Goal: Task Accomplishment & Management: Use online tool/utility

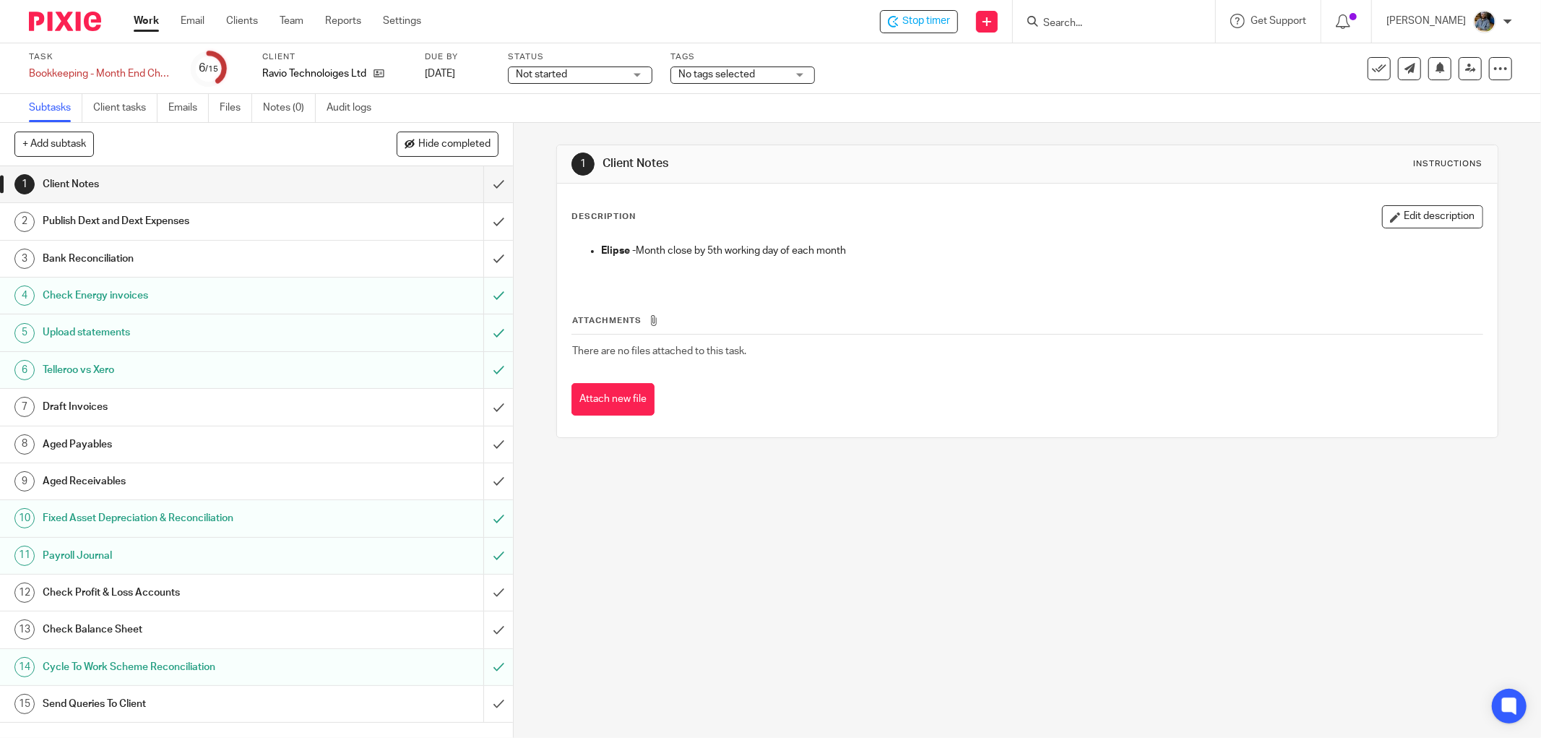
click at [929, 75] on div "Task Bookkeeping - Month End Checks Save Bookkeeping - Month End Checks 6 /15 C…" at bounding box center [647, 68] width 1236 height 35
drag, startPoint x: 598, startPoint y: 160, endPoint x: 769, endPoint y: 343, distance: 251.0
click at [770, 343] on div "1 Client Notes Instructions Description Edit description [PERSON_NAME] - Month …" at bounding box center [1027, 291] width 942 height 293
click at [769, 343] on td "There are no files attached to this task." at bounding box center [1028, 351] width 912 height 35
drag, startPoint x: 744, startPoint y: 350, endPoint x: 580, endPoint y: 161, distance: 249.9
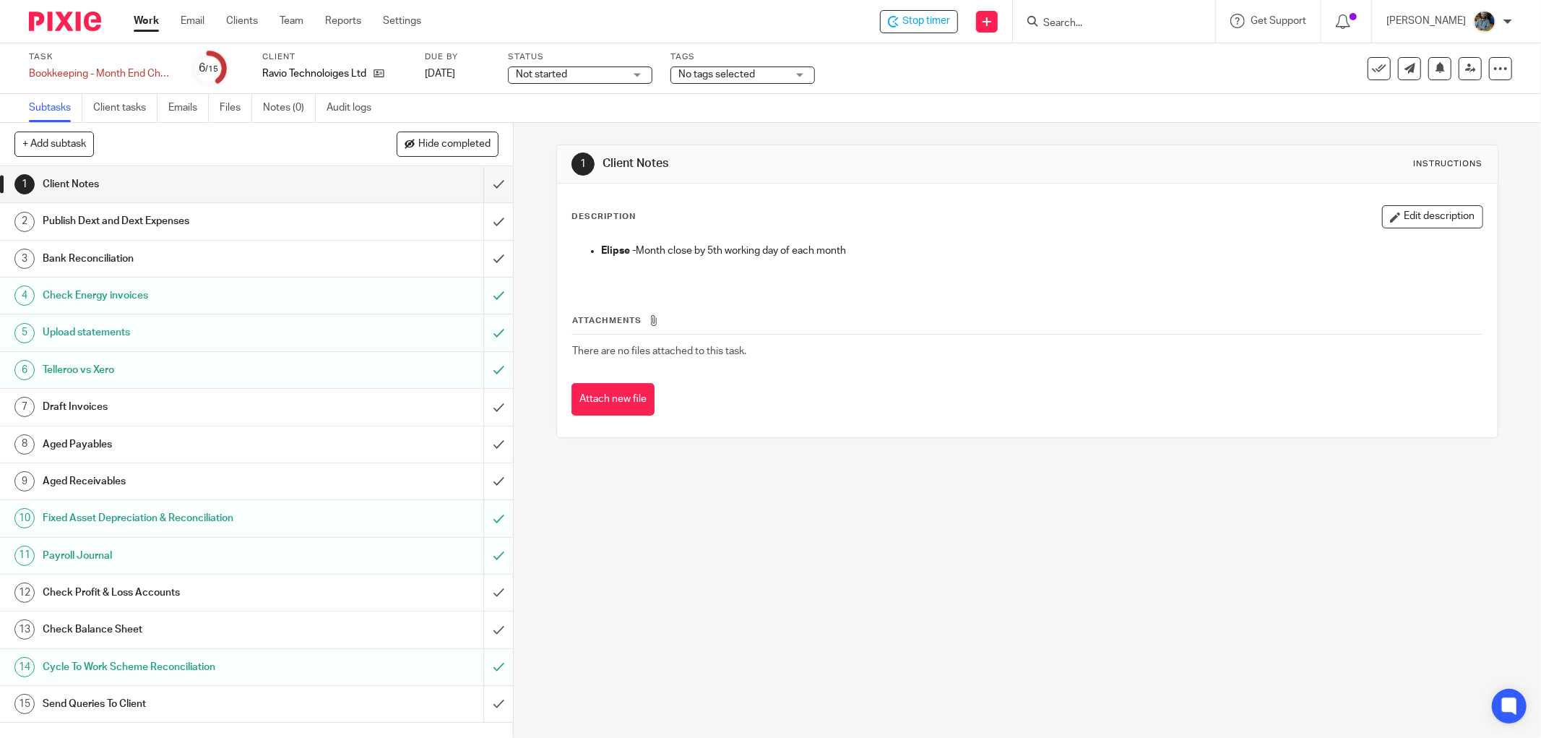
click at [580, 161] on div "1 Client Notes Instructions Description Edit description [PERSON_NAME] - Month …" at bounding box center [1027, 291] width 942 height 293
click at [1012, 157] on h1 "Client Notes" at bounding box center [831, 163] width 456 height 15
click at [962, 157] on h1 "Client Notes" at bounding box center [831, 163] width 456 height 15
click at [485, 181] on input "submit" at bounding box center [256, 184] width 513 height 36
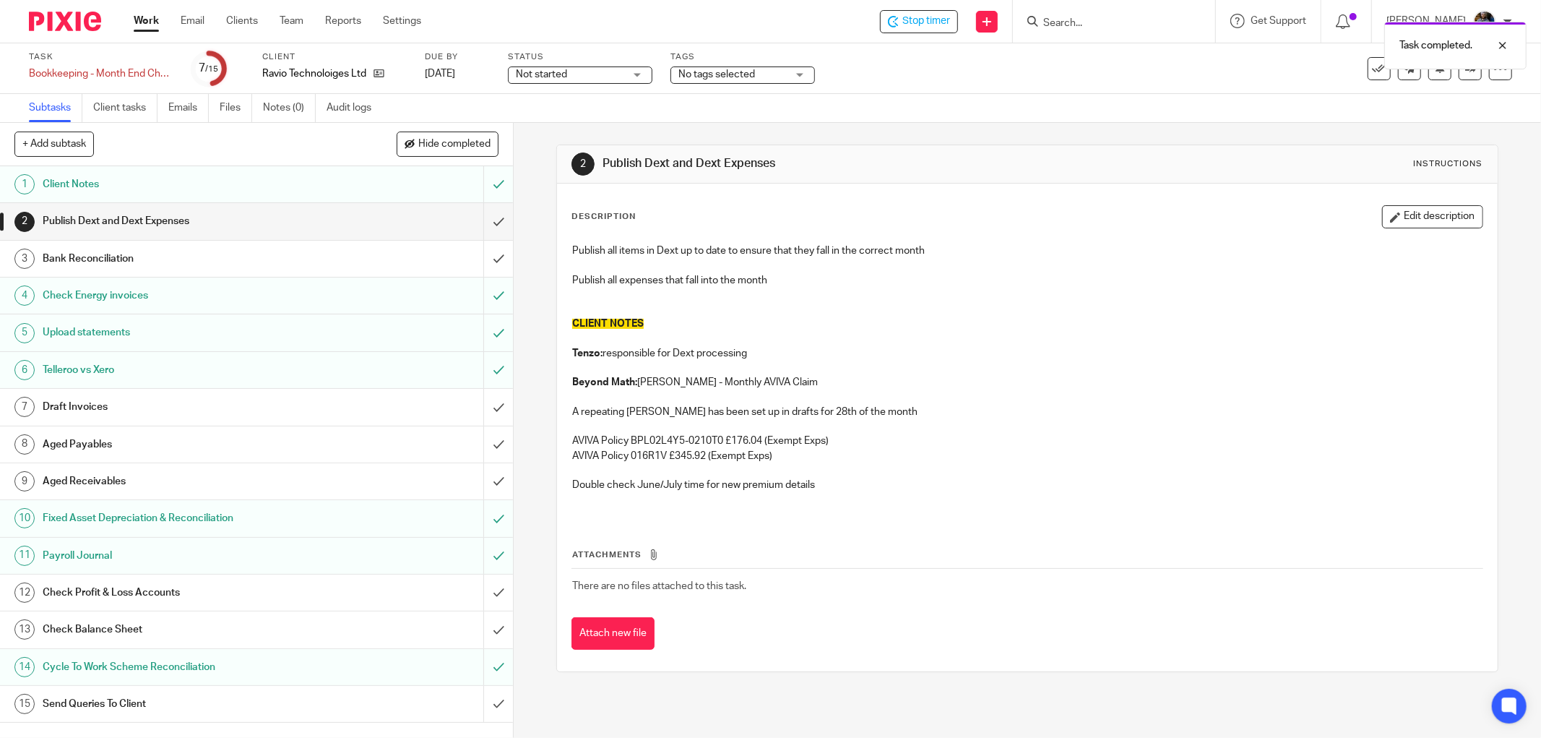
drag, startPoint x: 877, startPoint y: 155, endPoint x: 855, endPoint y: 156, distance: 21.7
click at [873, 156] on div "2 Publish Dext and Dext Expenses Instructions" at bounding box center [1028, 163] width 912 height 23
